Goal: Information Seeking & Learning: Learn about a topic

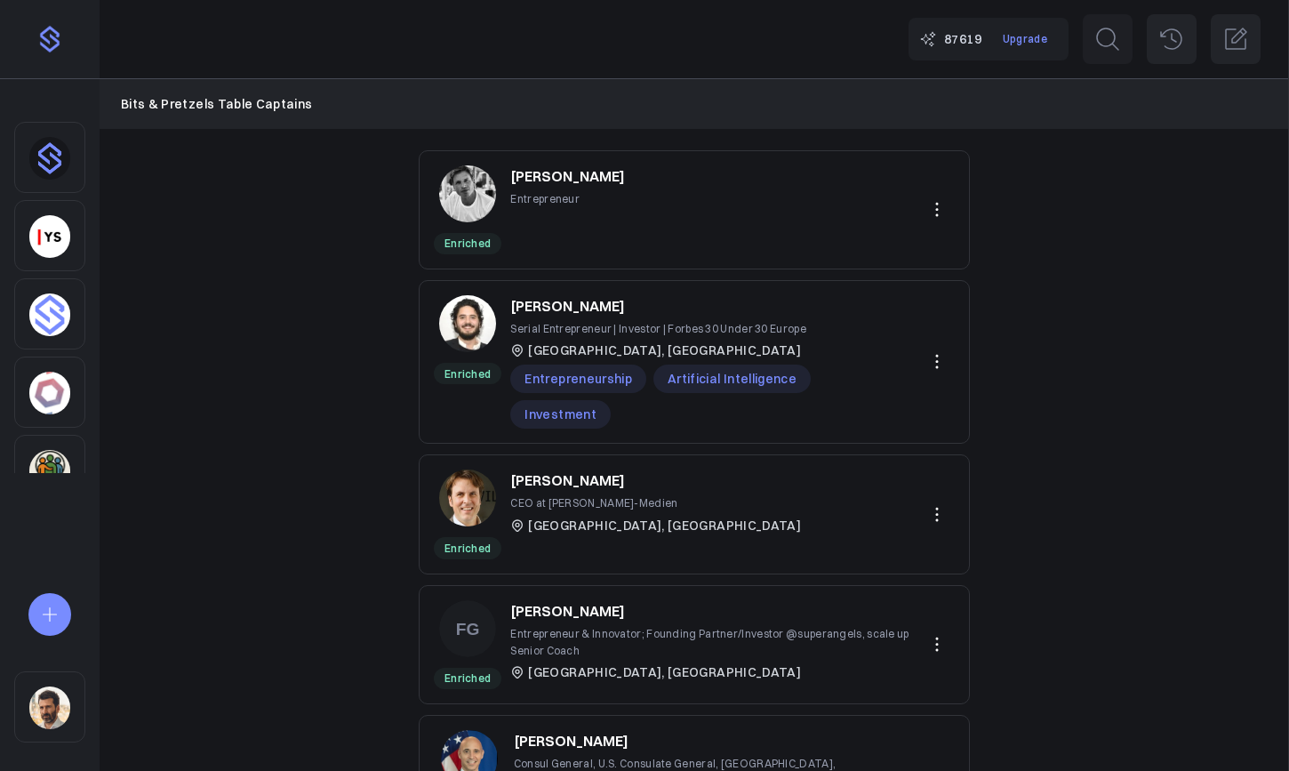
scroll to position [8, 0]
click at [58, 708] on img "Sidebar" at bounding box center [49, 707] width 41 height 43
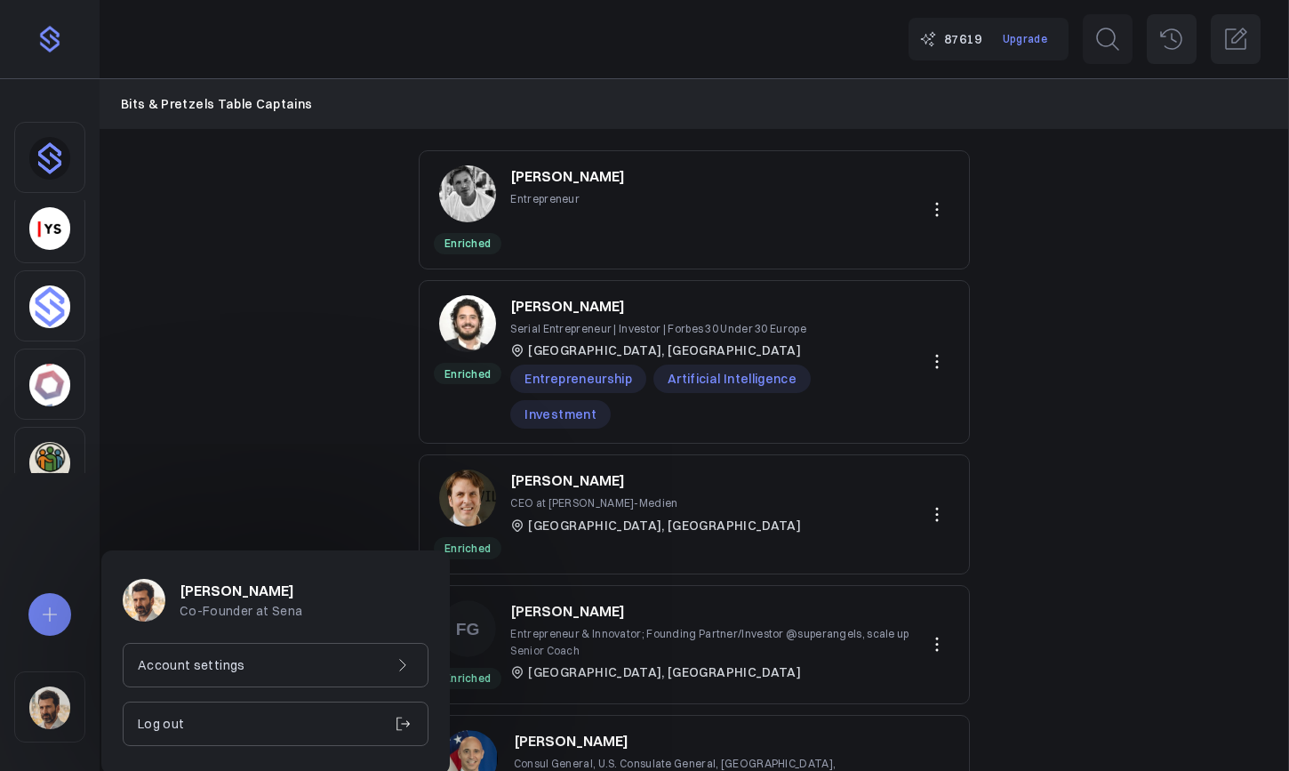
click at [178, 655] on p "Account settings" at bounding box center [192, 665] width 108 height 20
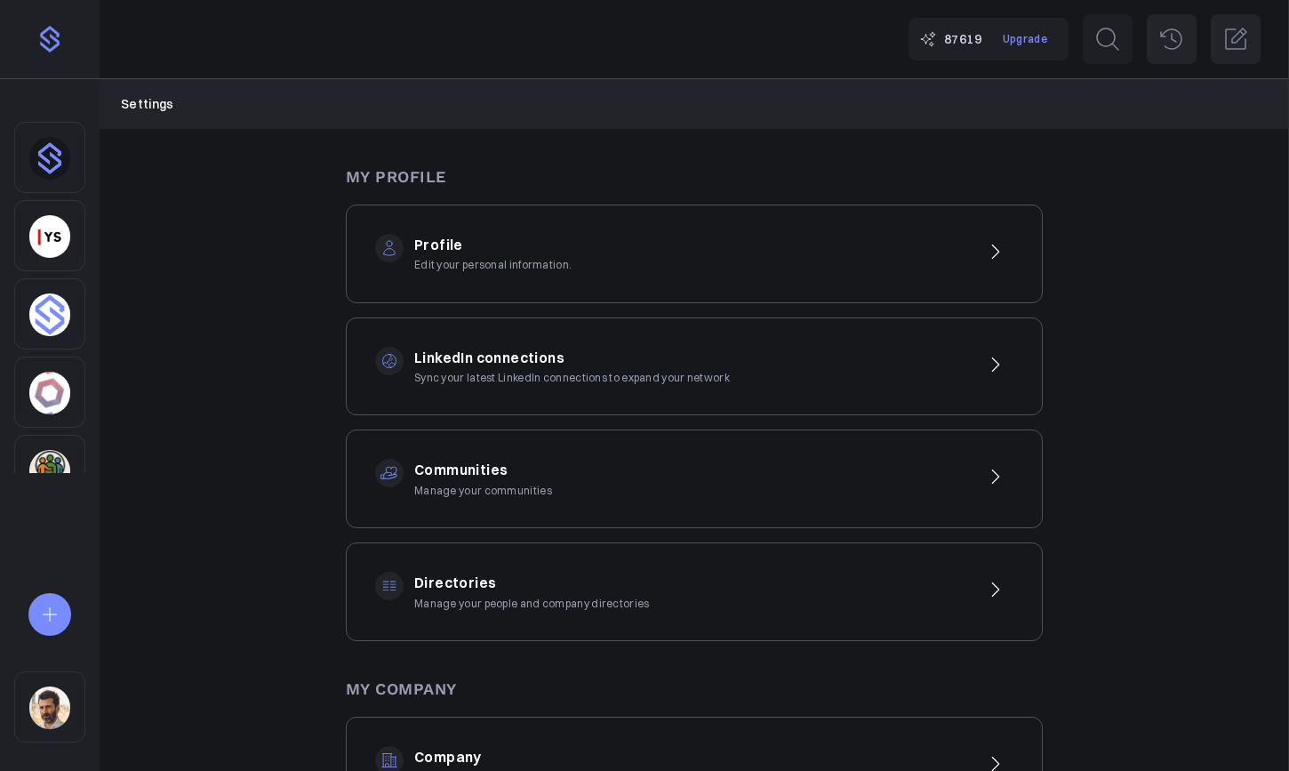
click at [499, 269] on p "Edit your personal information." at bounding box center [492, 264] width 157 height 17
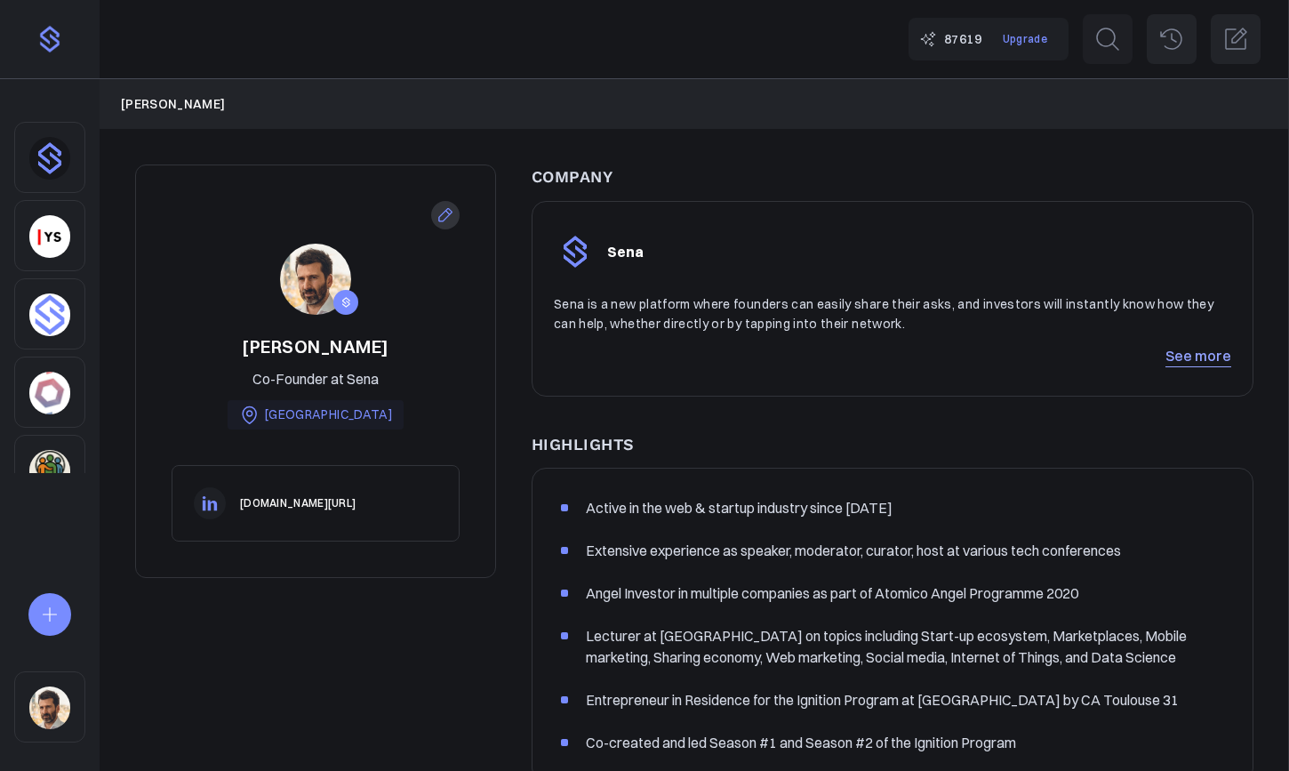
click at [1205, 358] on link "See more" at bounding box center [1198, 355] width 66 height 21
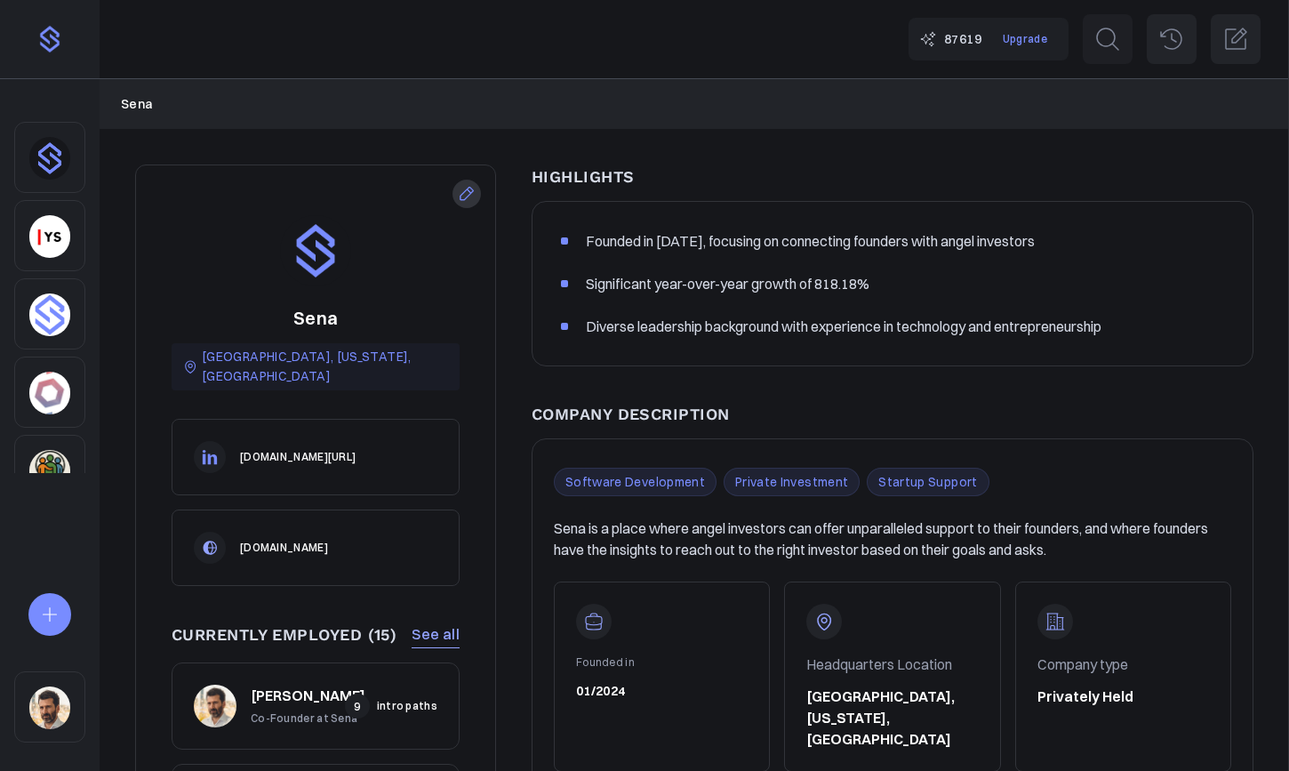
click at [319, 448] on link "[DOMAIN_NAME][URL]" at bounding box center [298, 456] width 116 height 17
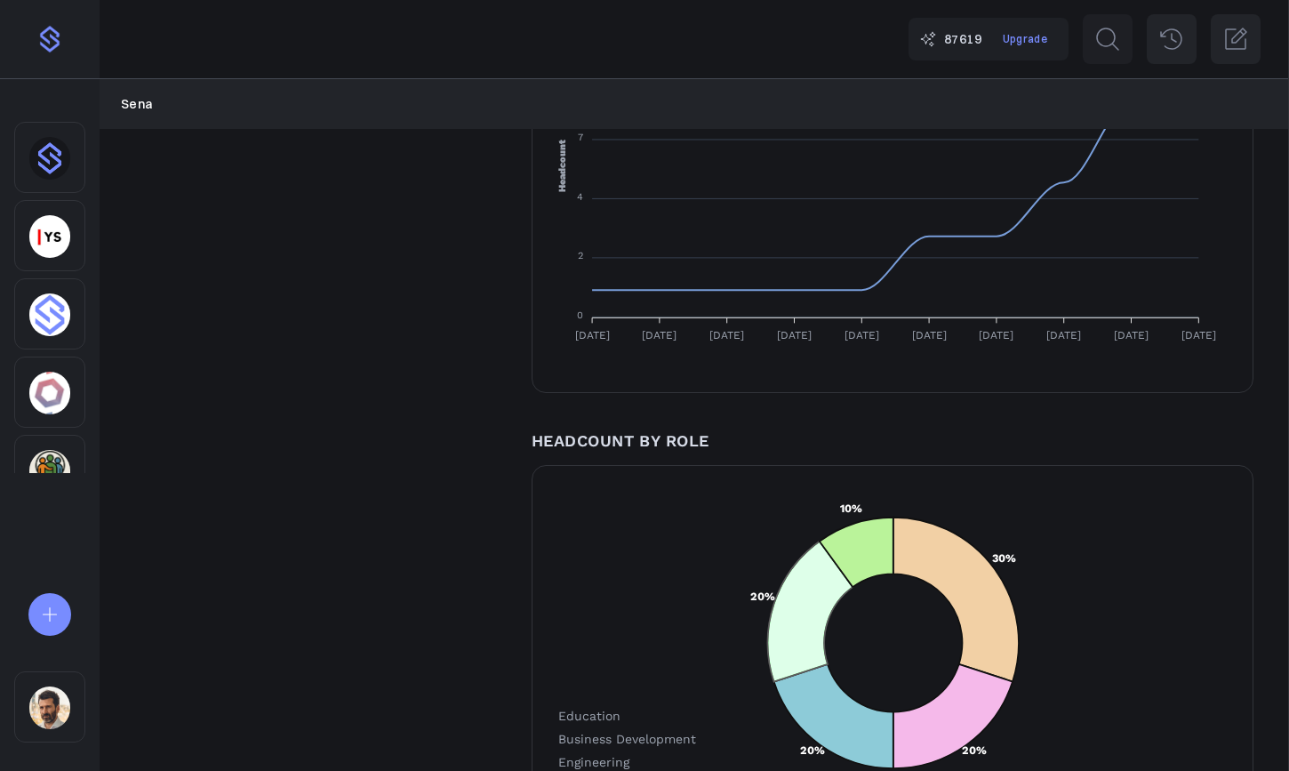
scroll to position [2103, 0]
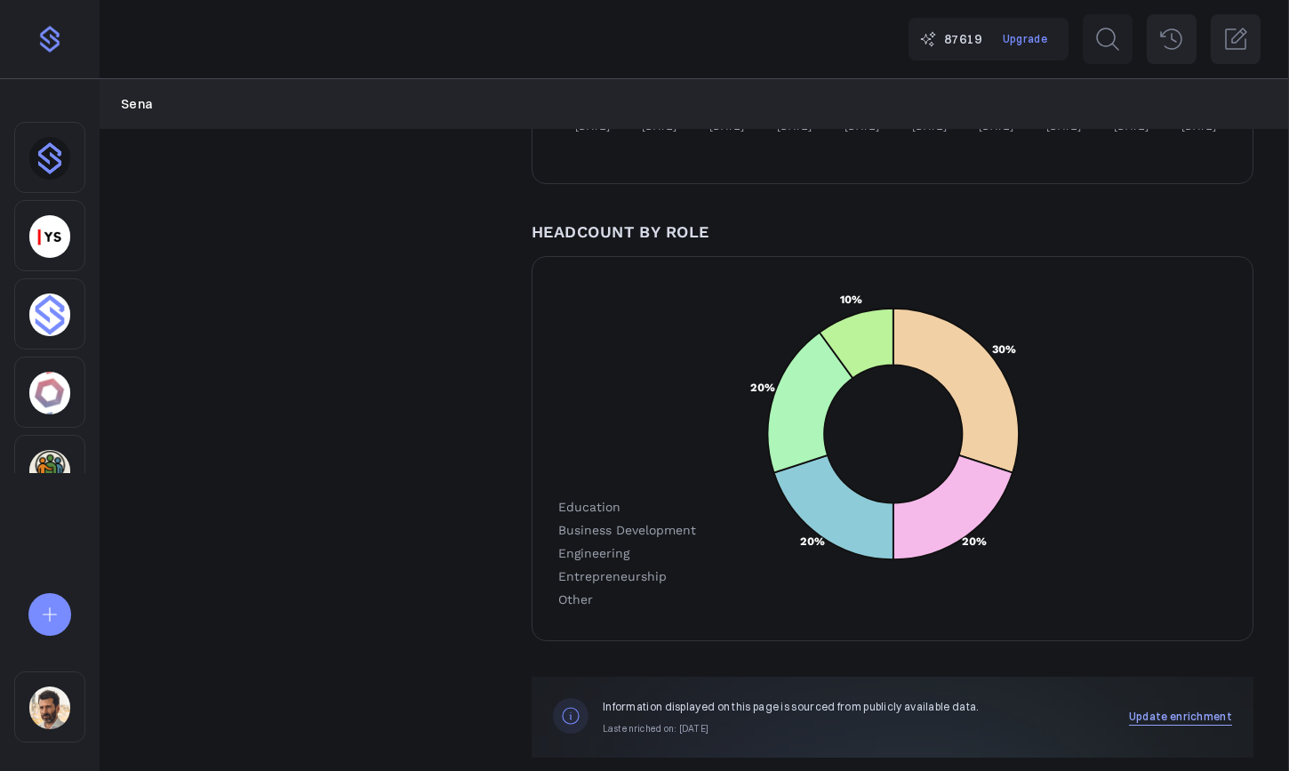
click at [1195, 708] on button "Update enrichment" at bounding box center [1180, 717] width 103 height 18
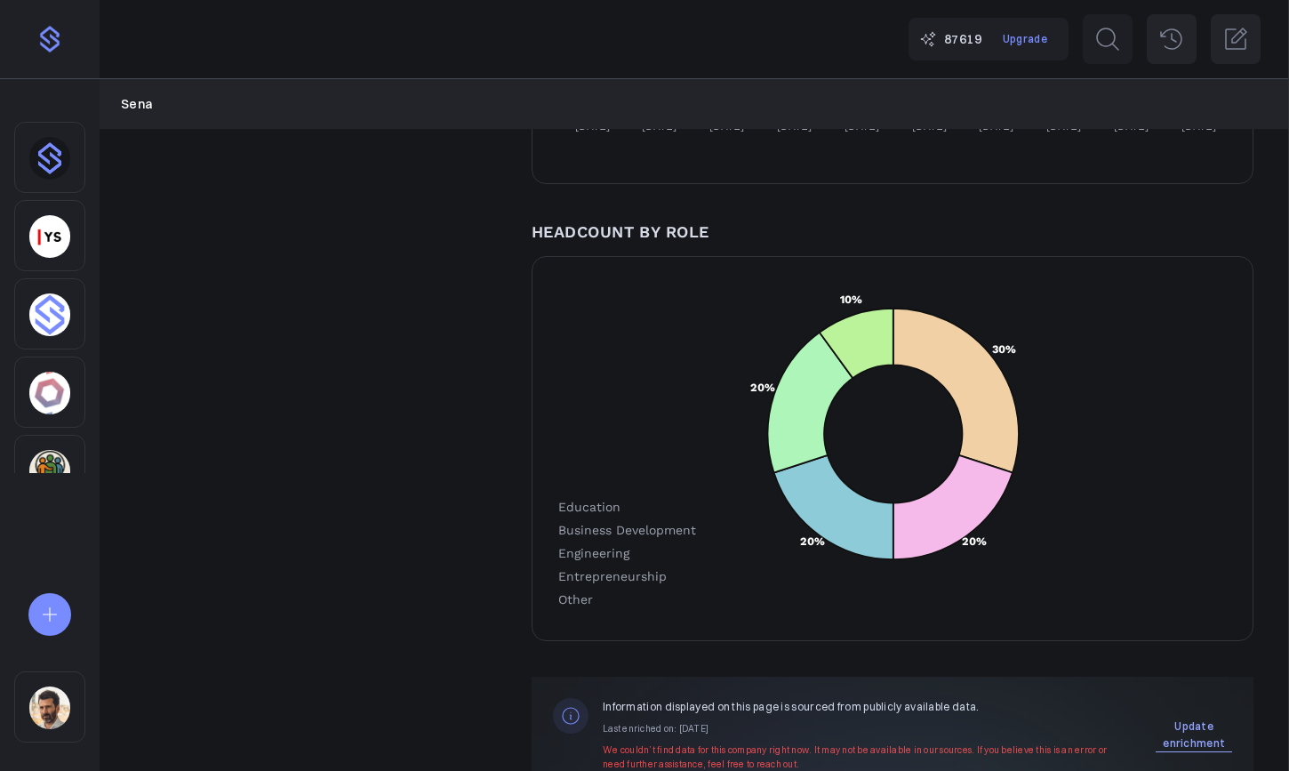
scroll to position [2139, 0]
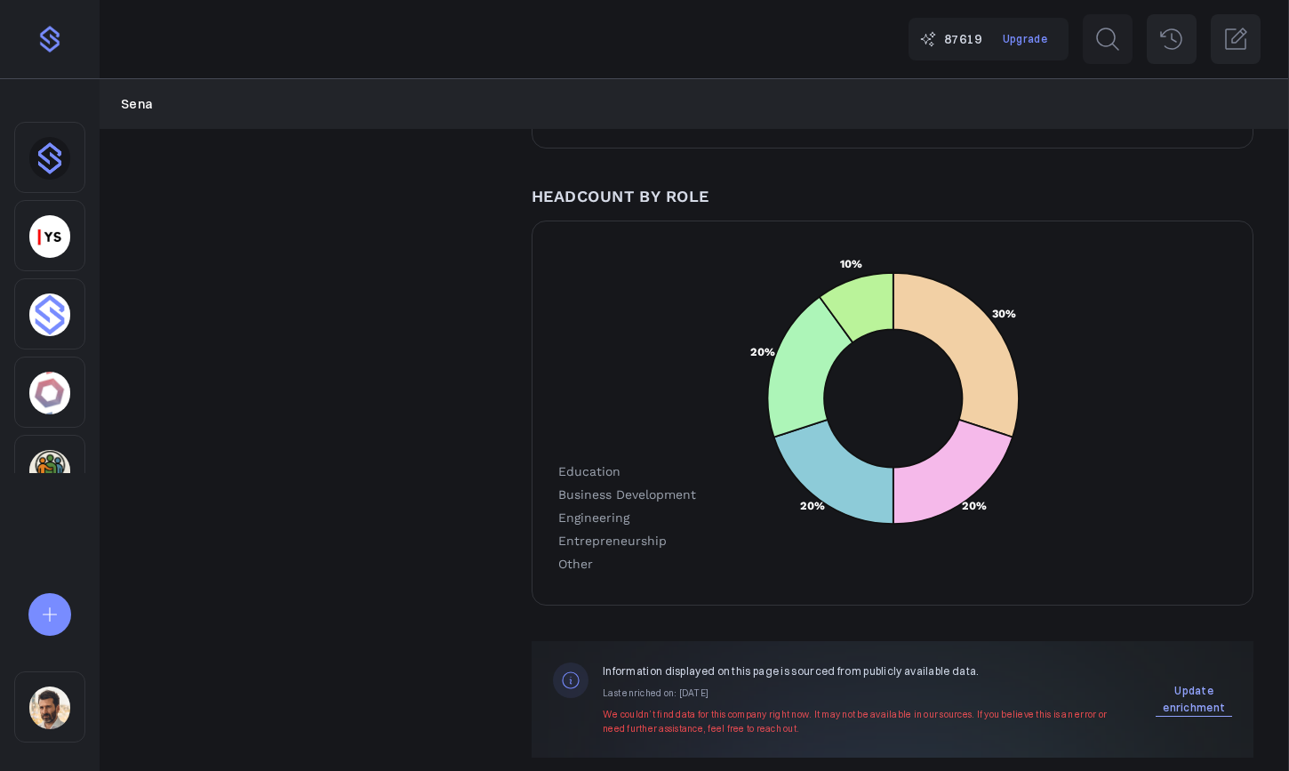
click at [1196, 682] on button "Update enrichment" at bounding box center [1194, 699] width 76 height 35
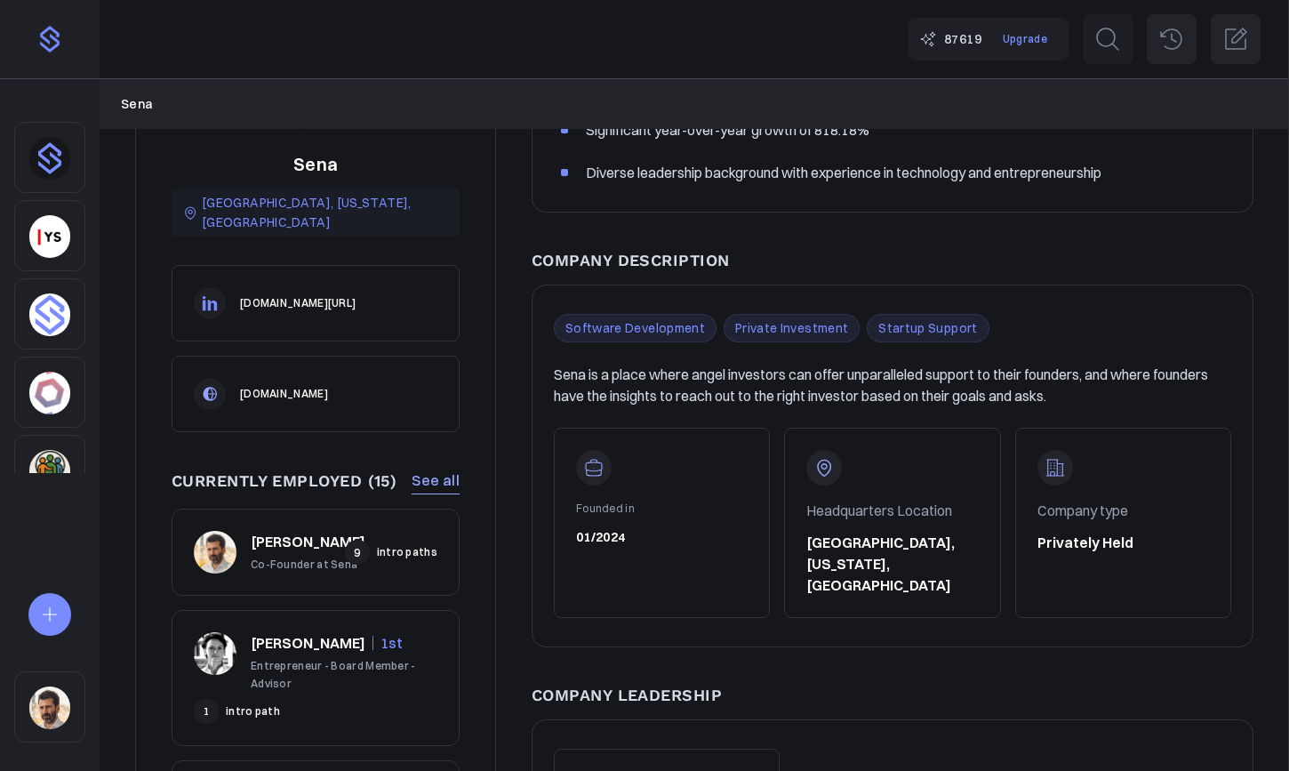
scroll to position [0, 0]
